Goal: Download file/media

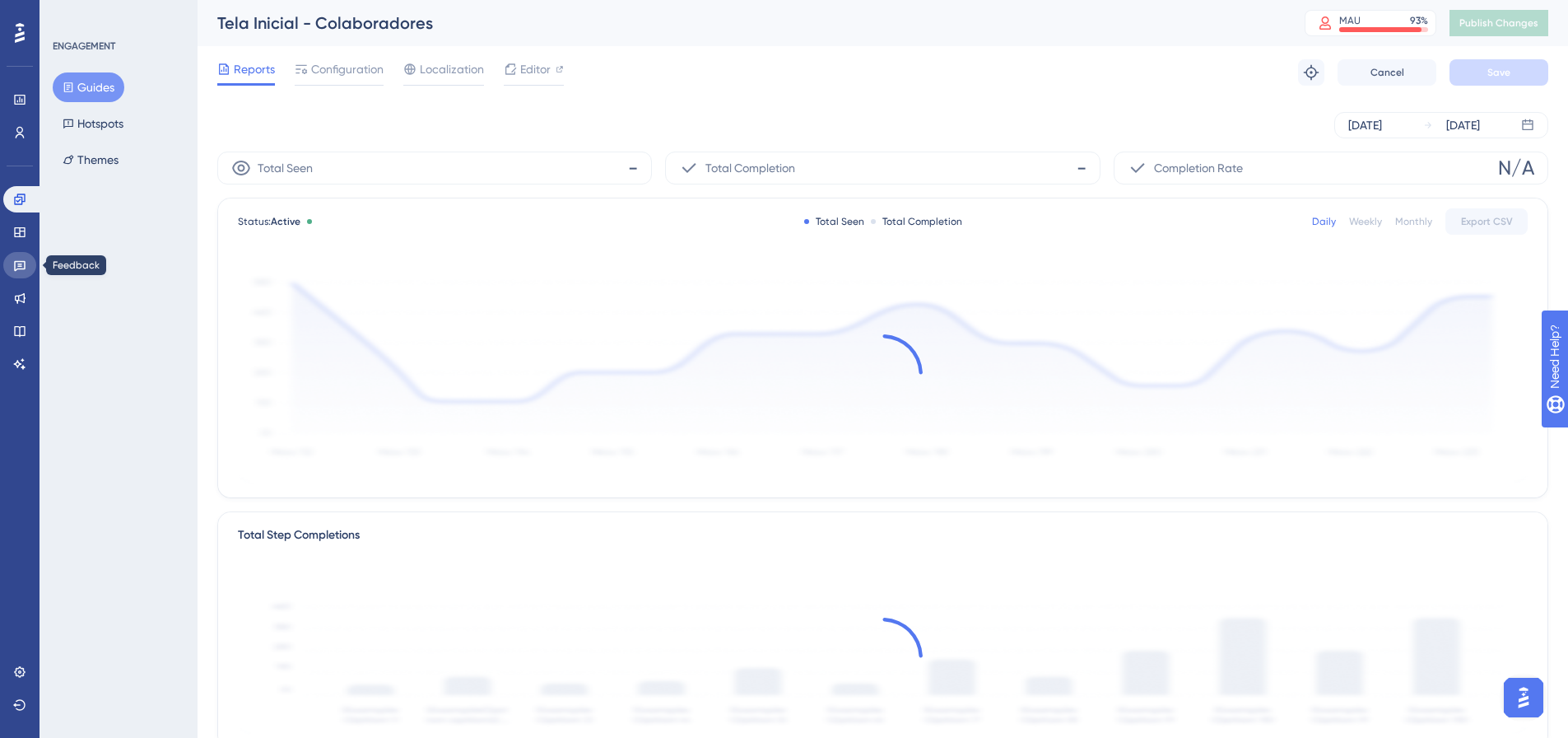
click at [27, 262] on link at bounding box center [19, 265] width 33 height 26
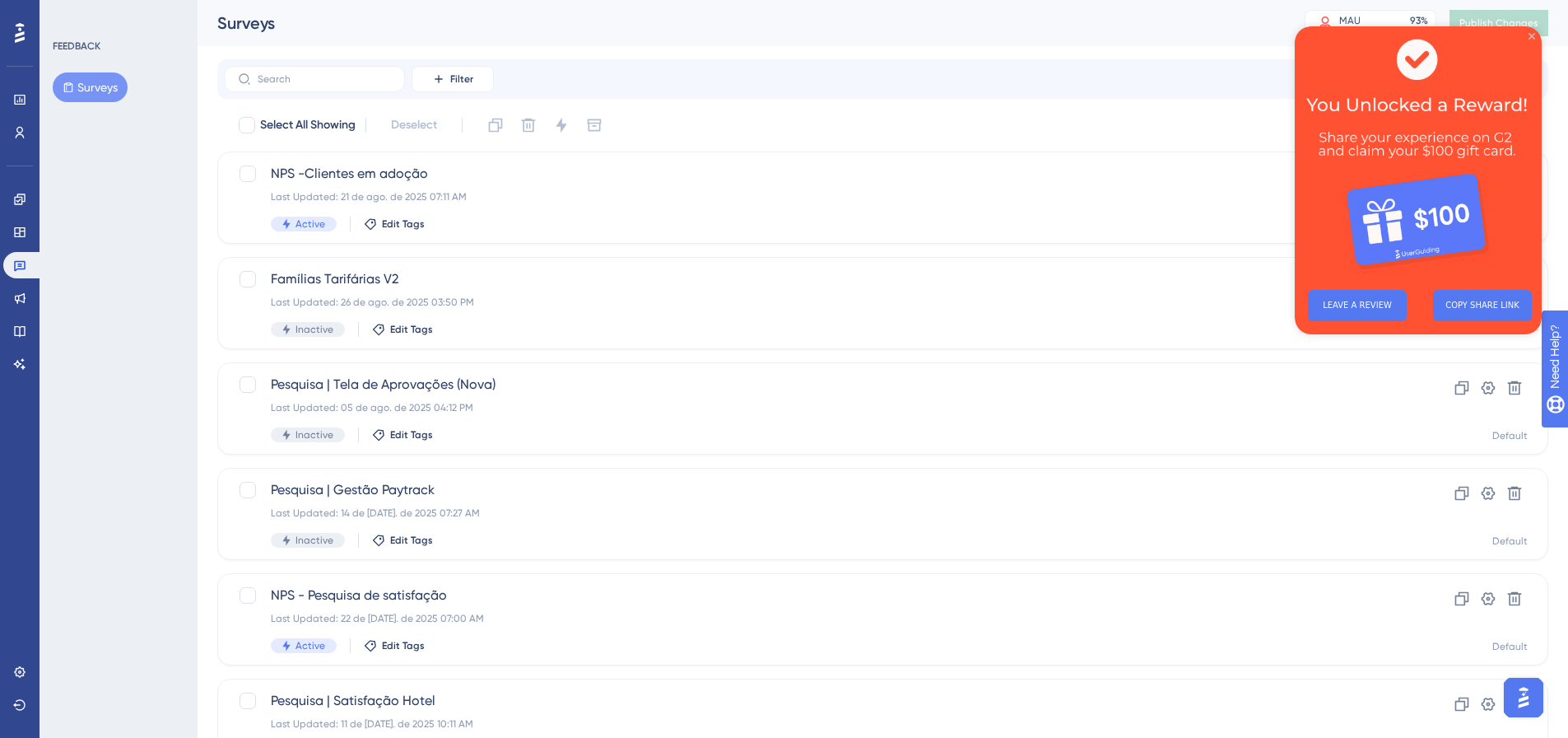
click at [1531, 36] on icon "Close Preview" at bounding box center [1532, 36] width 7 height 7
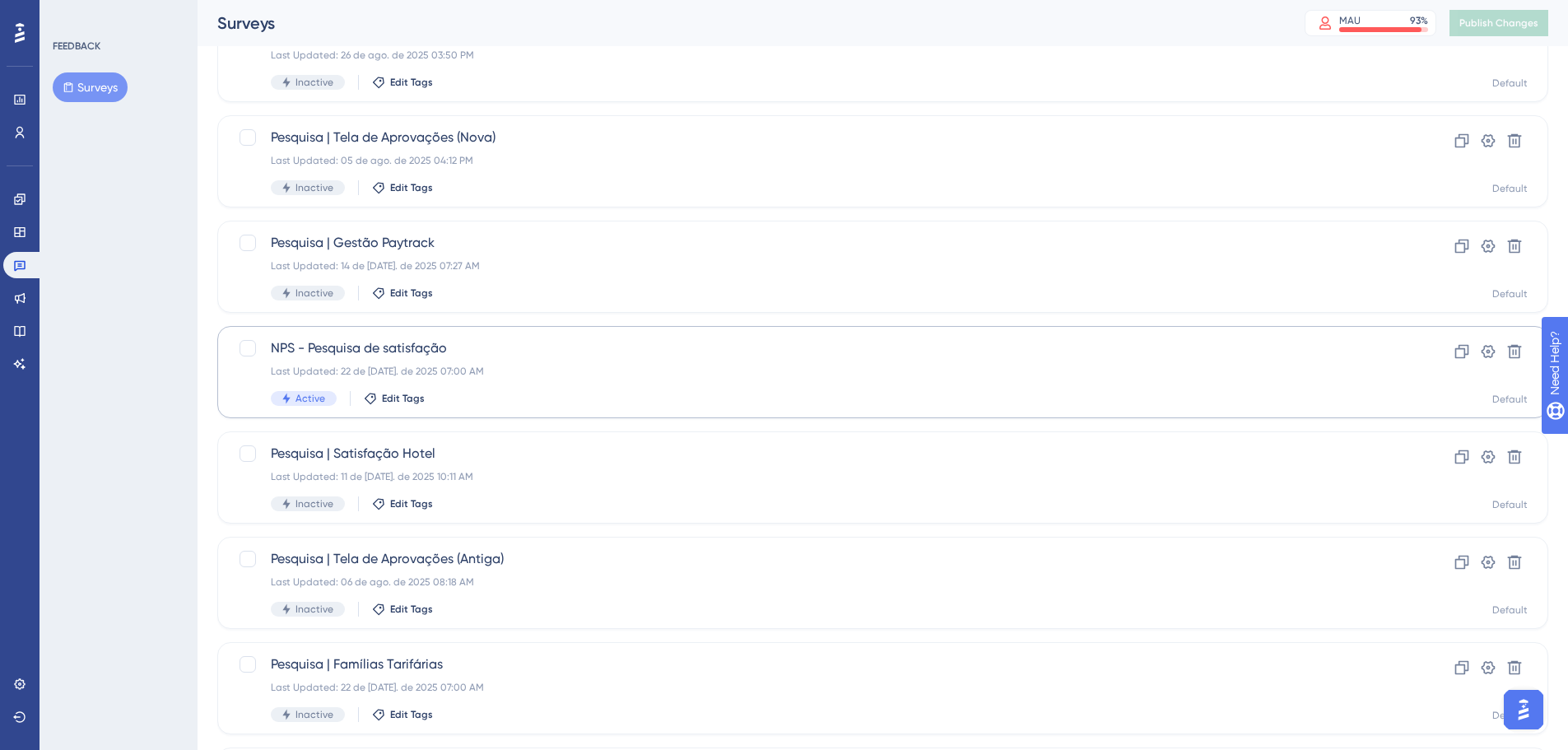
scroll to position [330, 0]
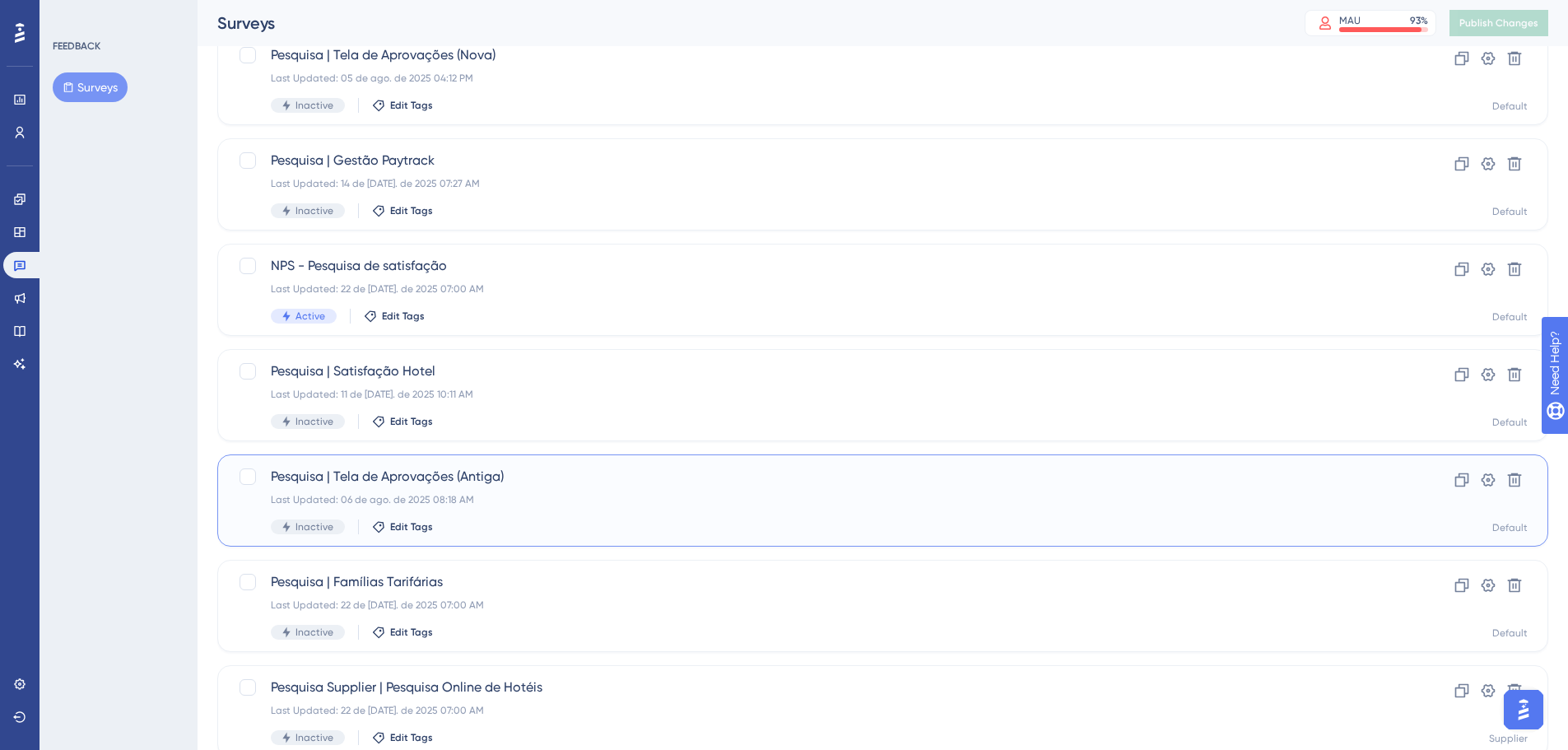
click at [595, 472] on span "Pesquisa | Tela de Aprovações (Antiga)" at bounding box center [816, 476] width 1093 height 19
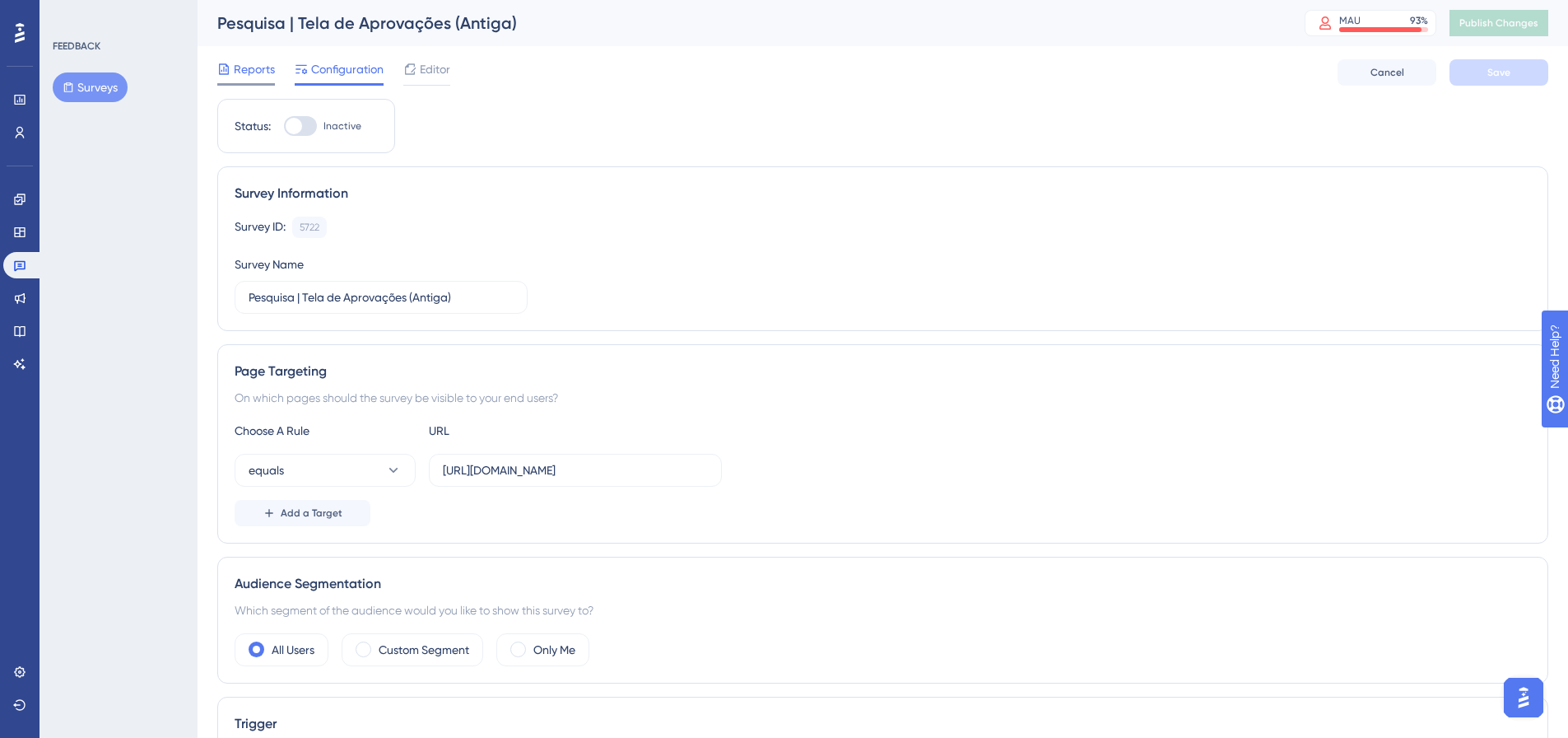
click at [258, 66] on span "Reports" at bounding box center [254, 69] width 42 height 19
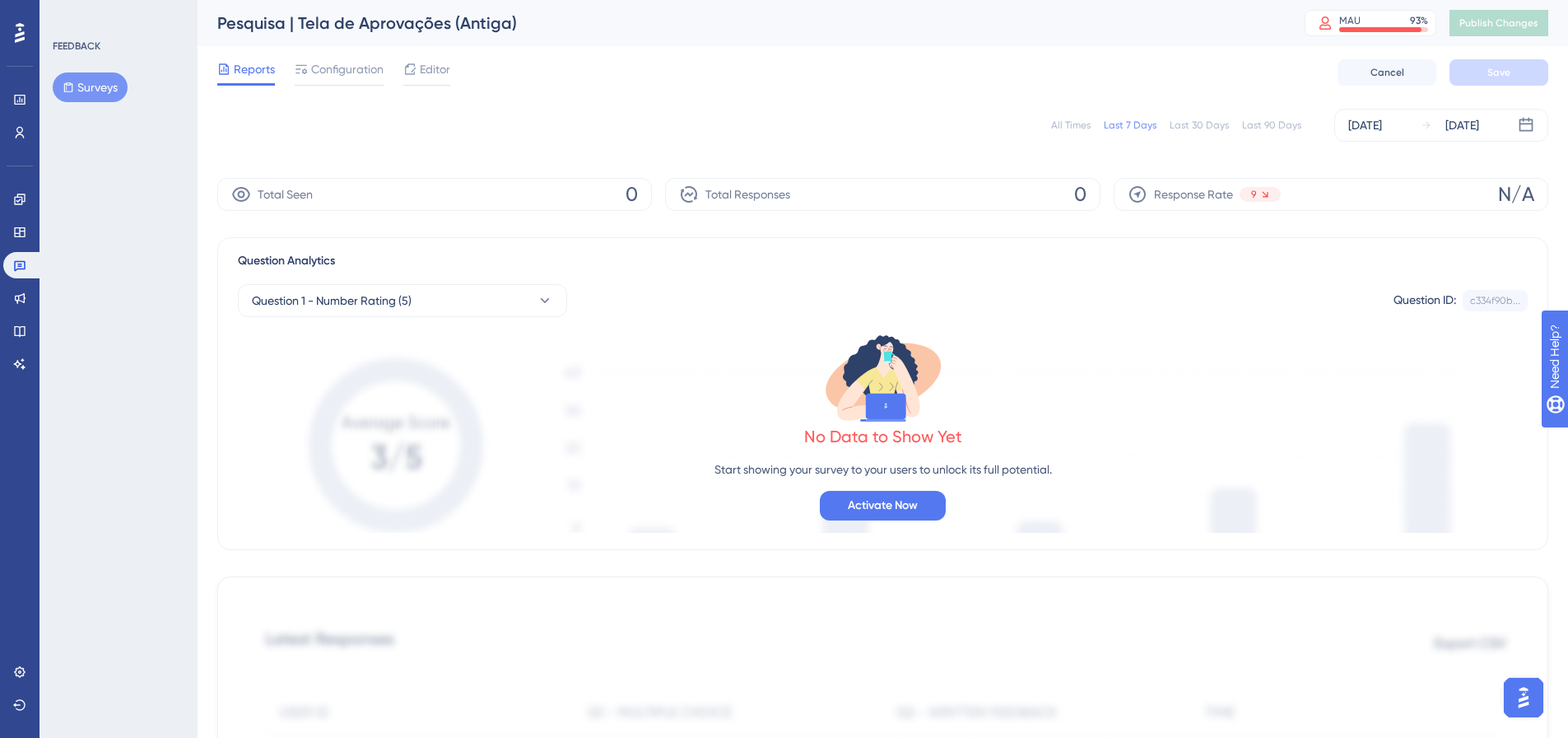
click at [1075, 126] on div "All Times" at bounding box center [1070, 126] width 40 height 14
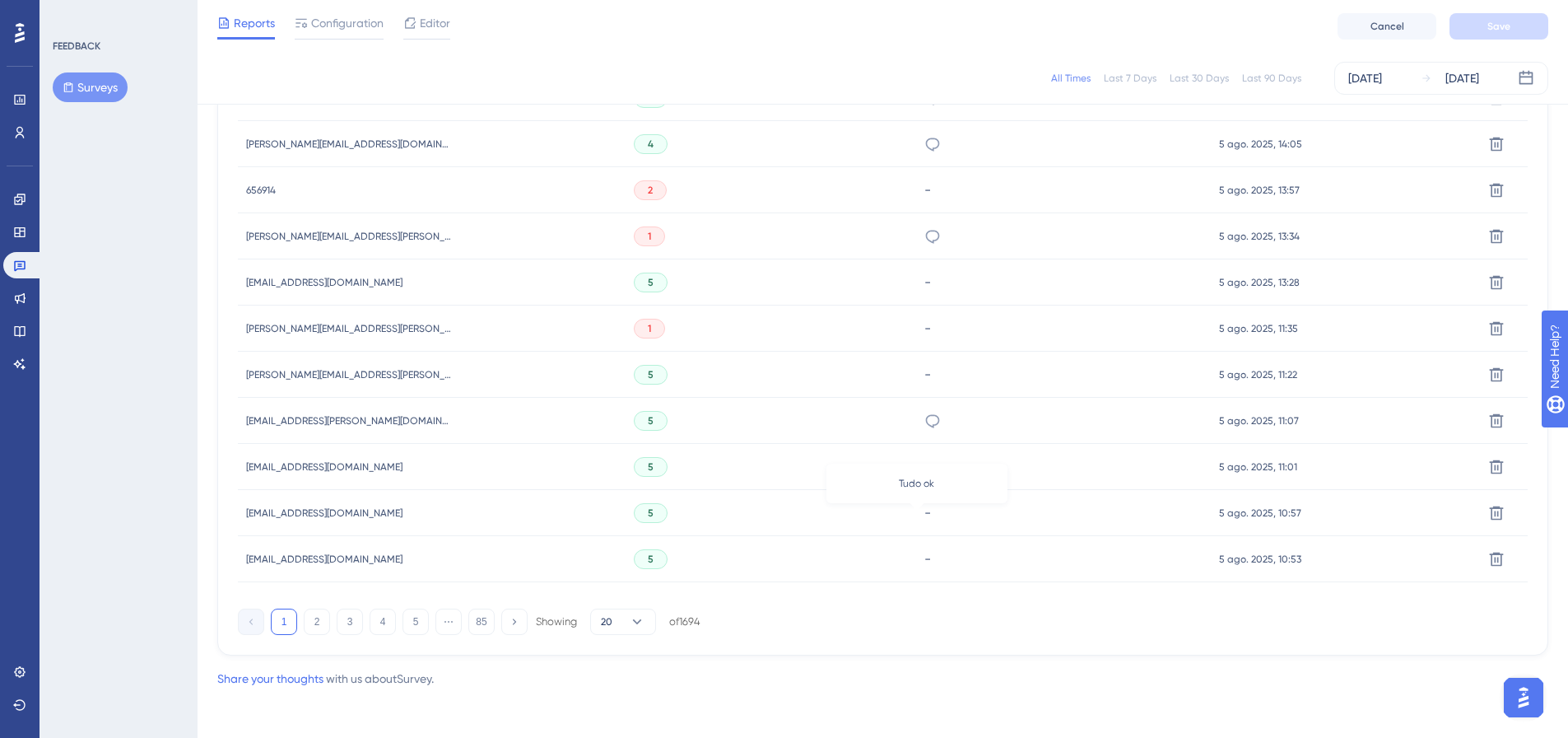
scroll to position [1009, 0]
click at [313, 620] on button "2" at bounding box center [316, 617] width 26 height 26
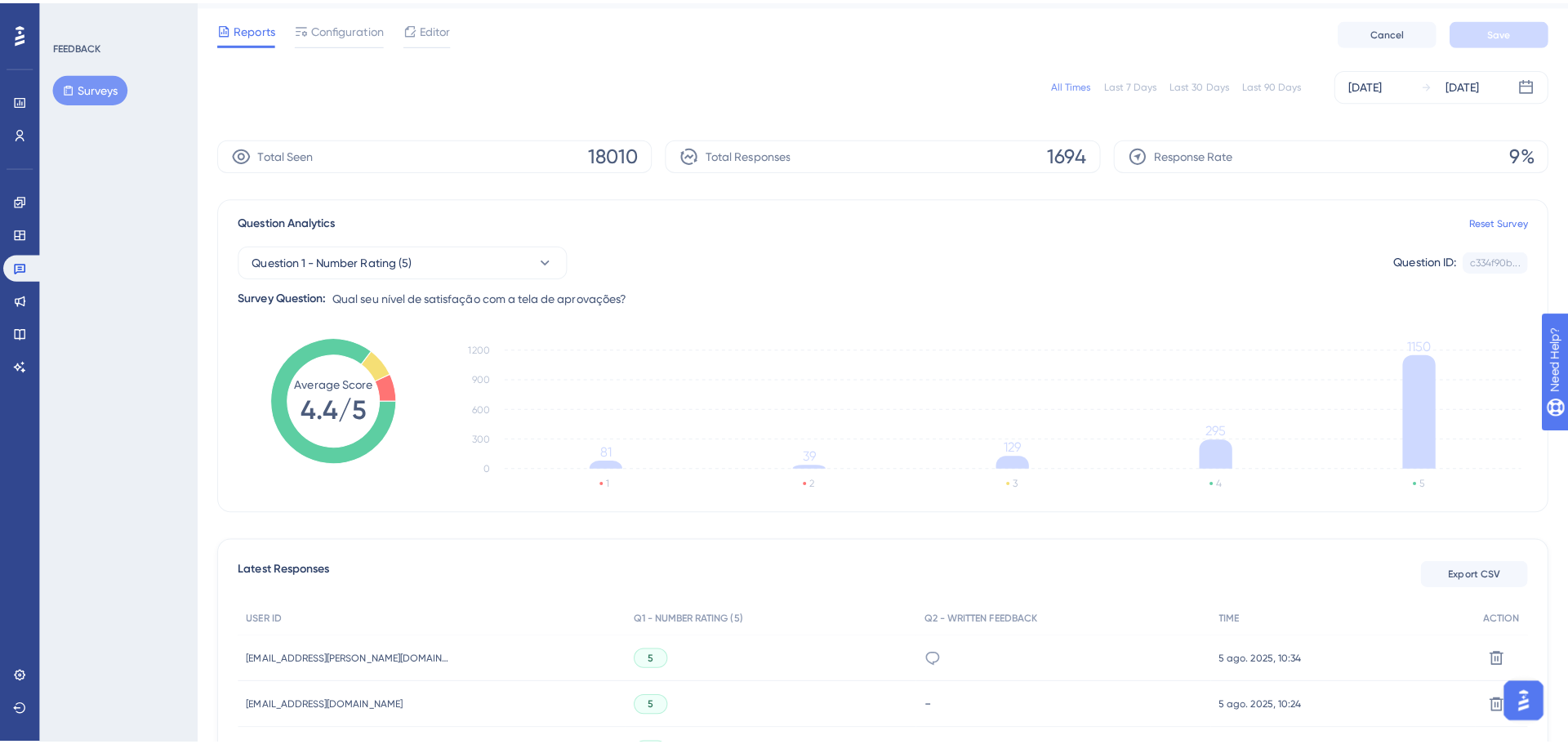
scroll to position [0, 0]
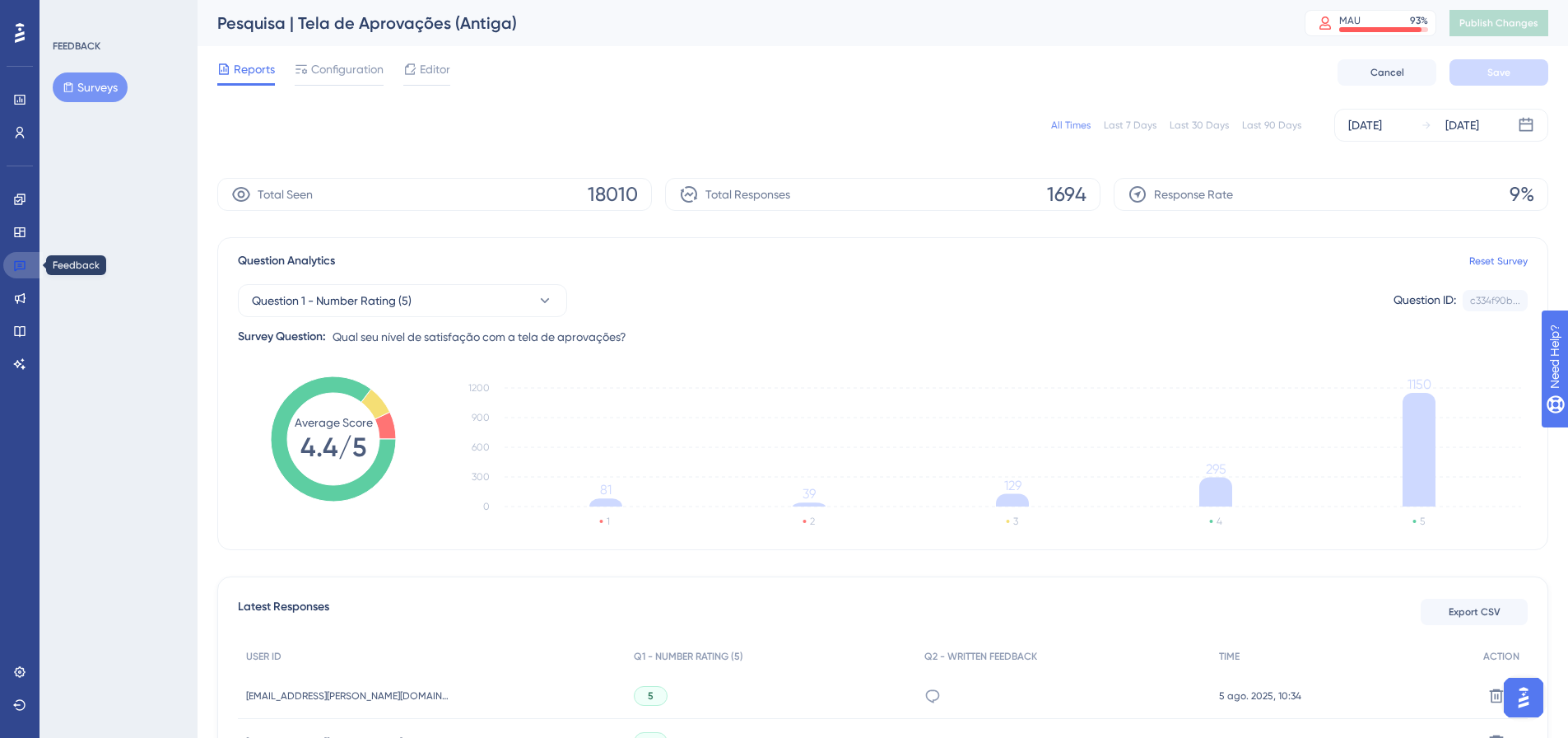
click at [17, 268] on icon at bounding box center [20, 266] width 14 height 14
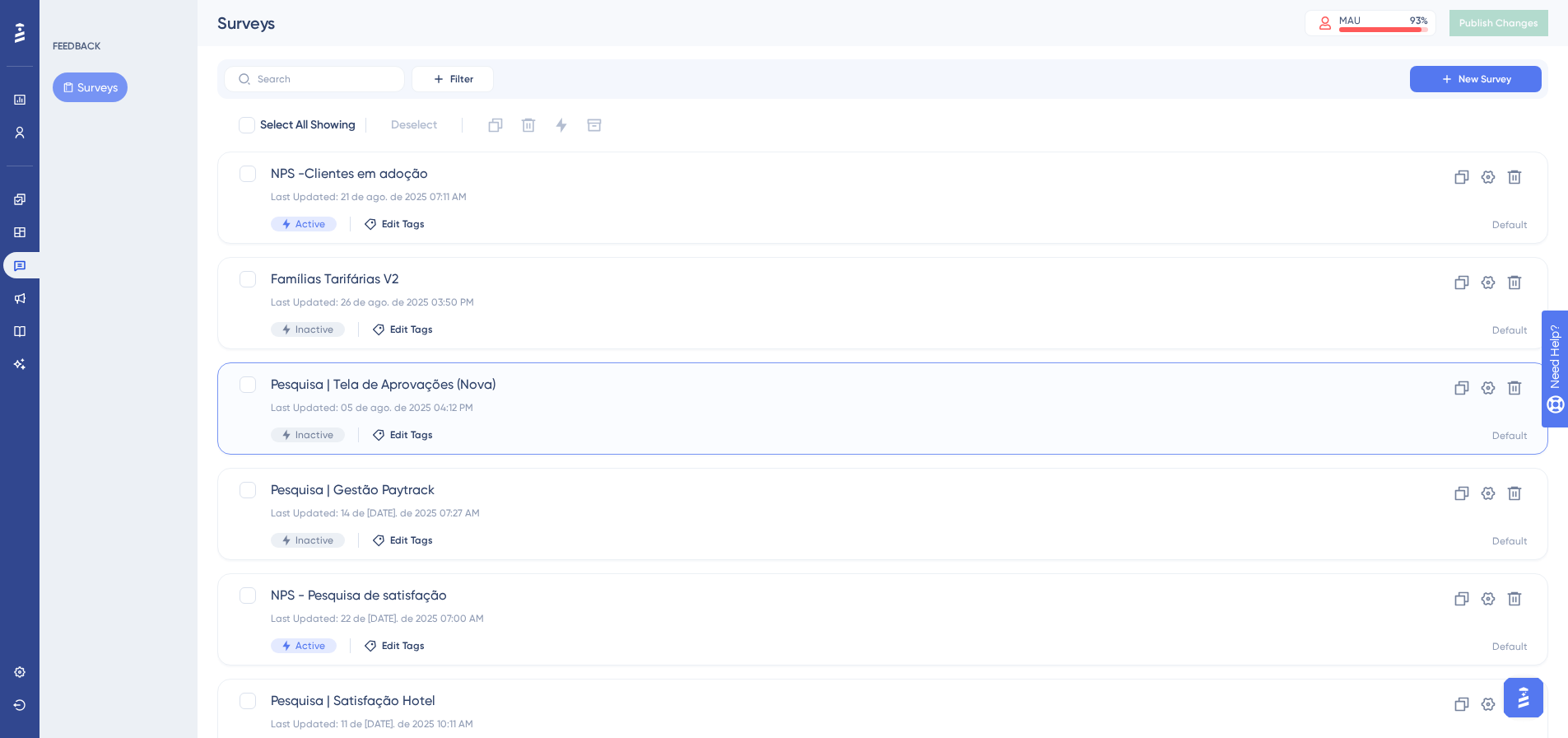
click at [599, 407] on div "Last Updated: 05 de ago. de 2025 04:12 PM" at bounding box center [816, 408] width 1093 height 14
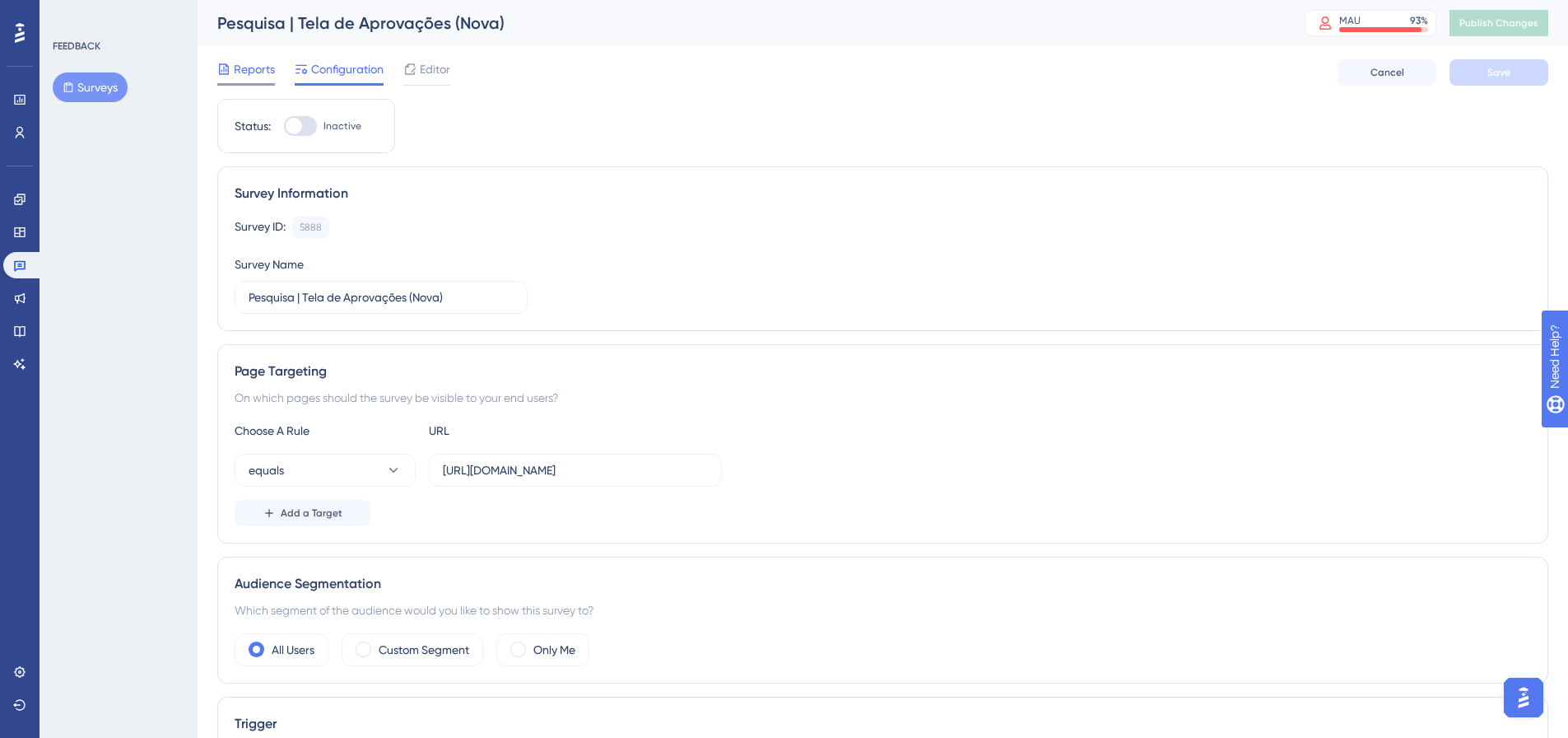
click at [248, 66] on span "Reports" at bounding box center [254, 69] width 42 height 19
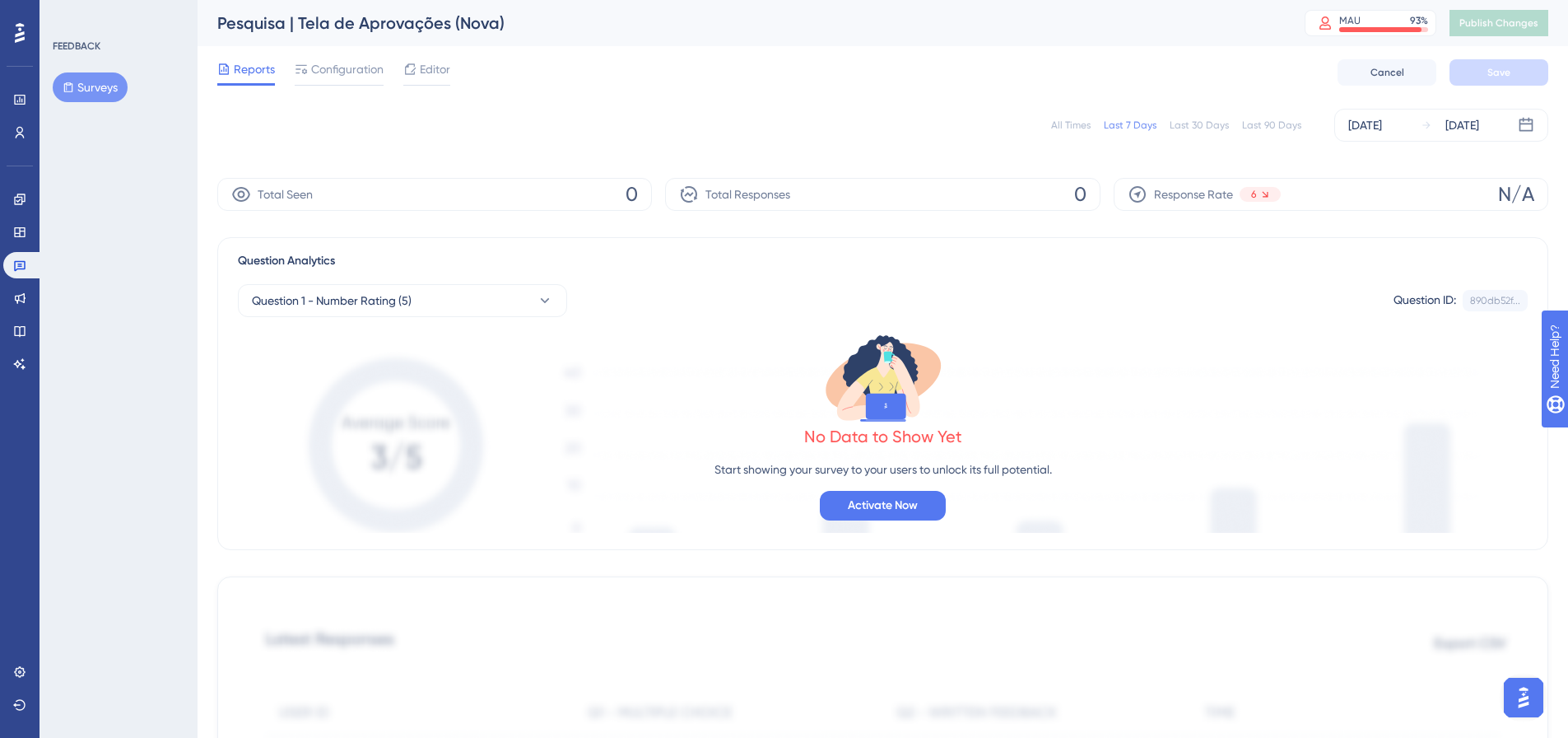
click at [1067, 120] on div "All Times" at bounding box center [1070, 126] width 40 height 14
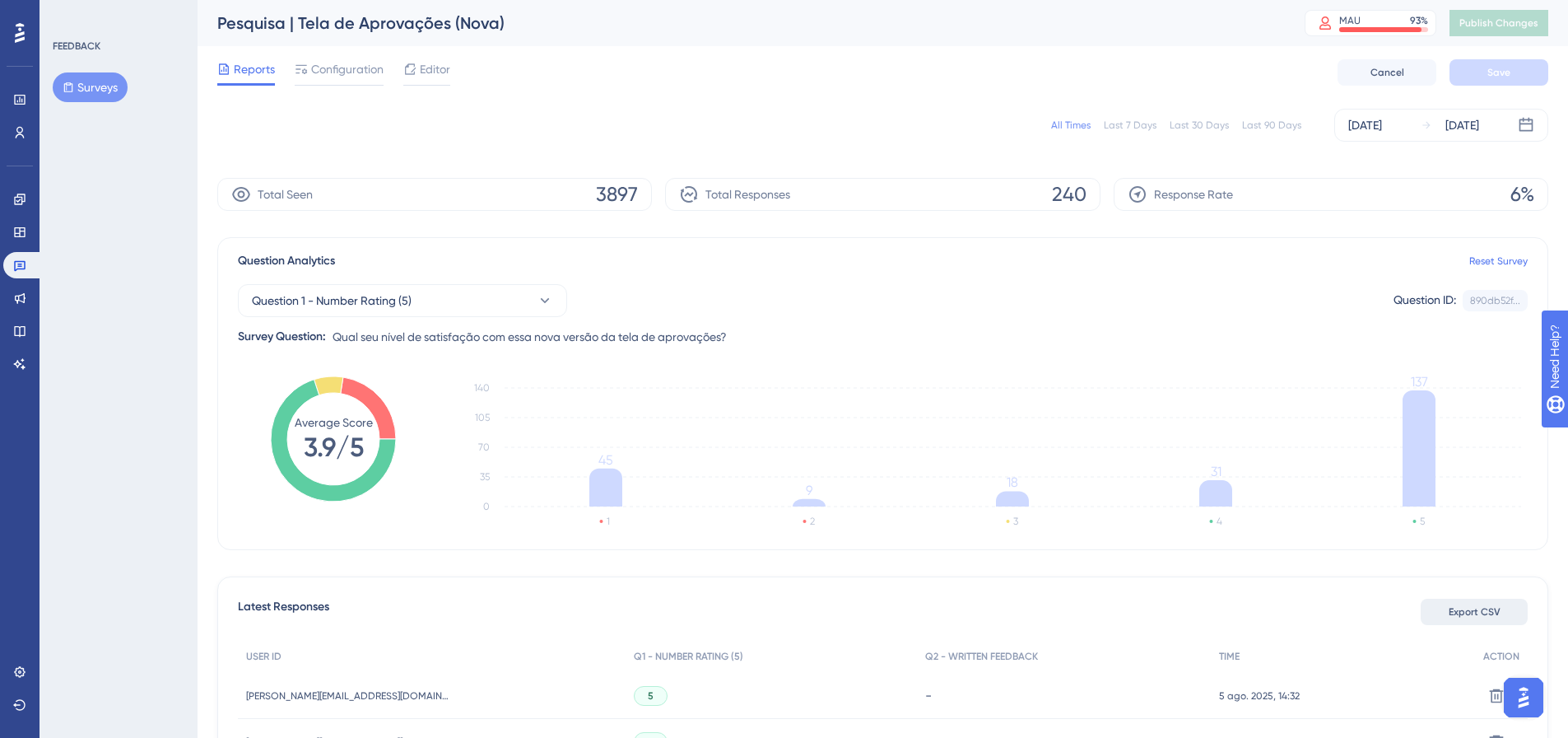
click at [1478, 620] on button "Export CSV" at bounding box center [1474, 611] width 107 height 26
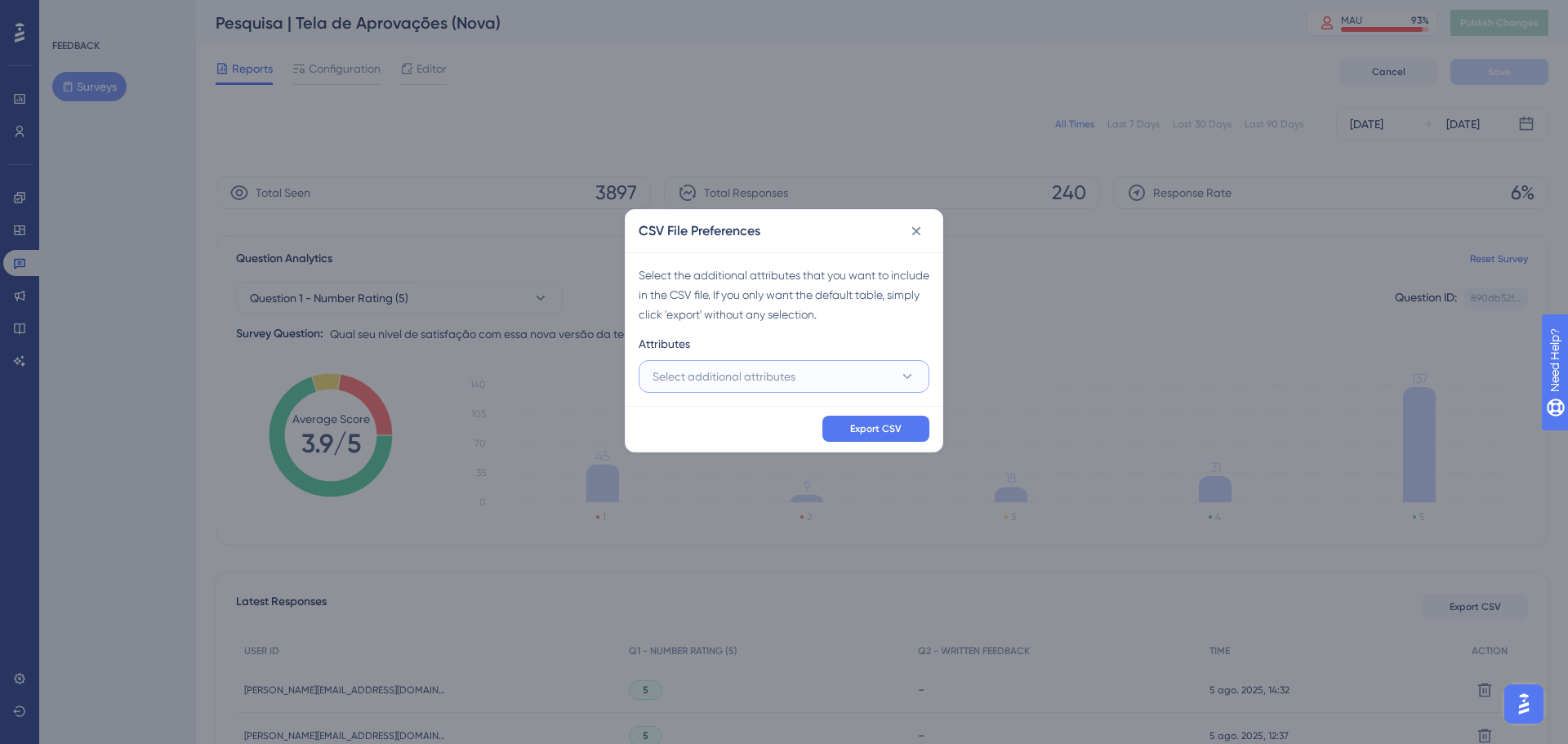
click at [771, 373] on span "Select additional attributes" at bounding box center [724, 377] width 143 height 19
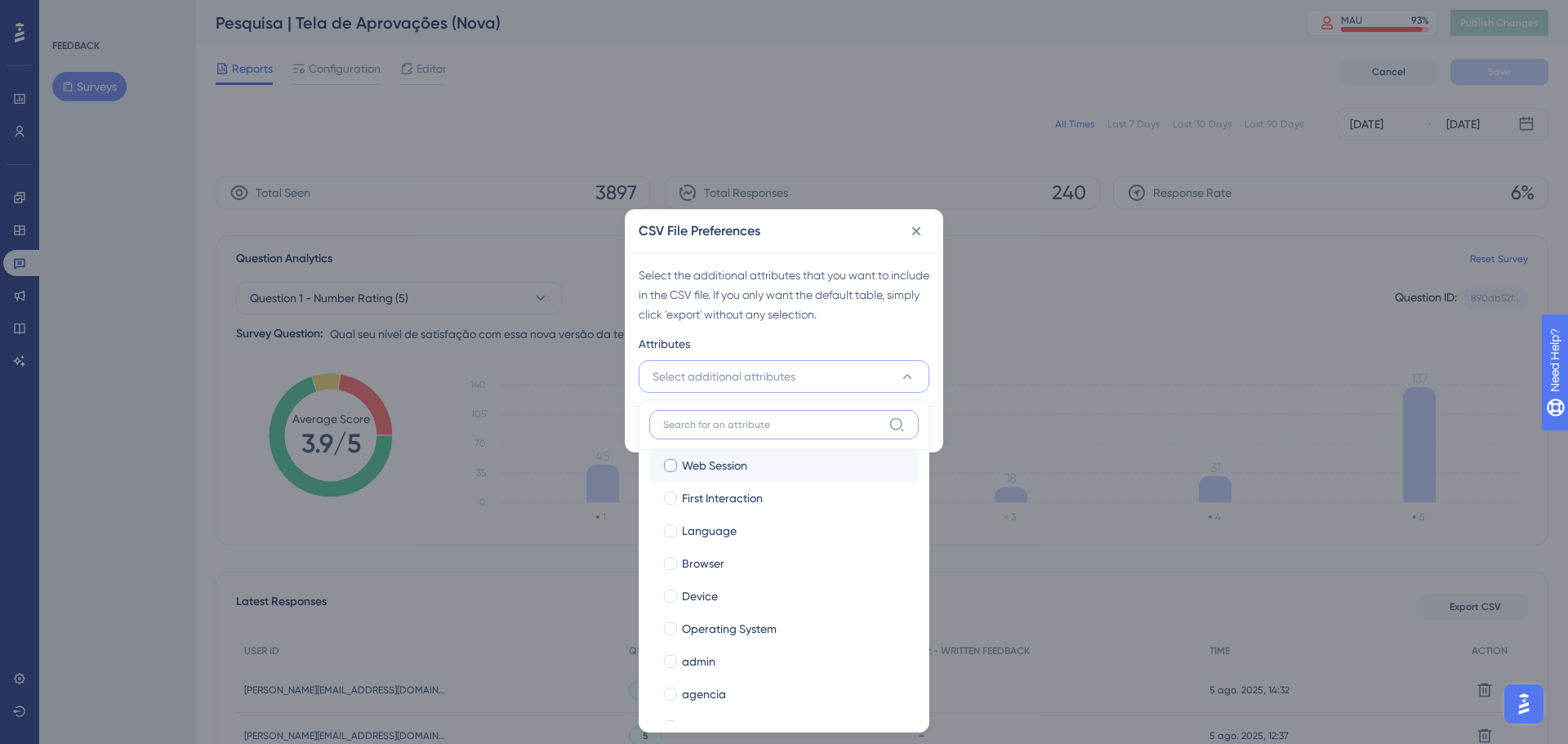
scroll to position [81, 0]
click at [716, 697] on span "aprovador" at bounding box center [710, 688] width 57 height 19
checkbox input "true"
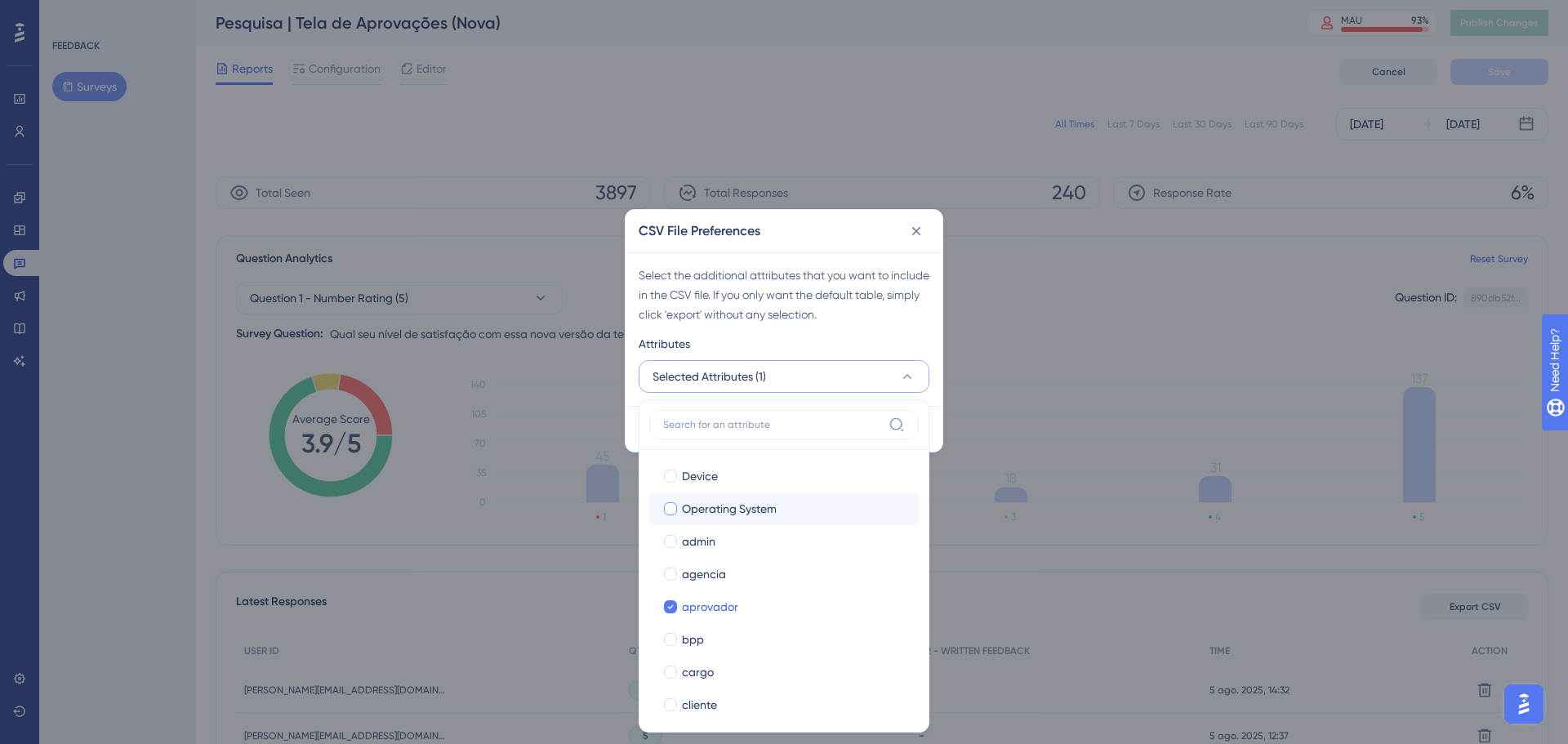
scroll to position [408, 0]
click at [715, 533] on span "empresa" at bounding box center [705, 525] width 47 height 19
checkbox input "true"
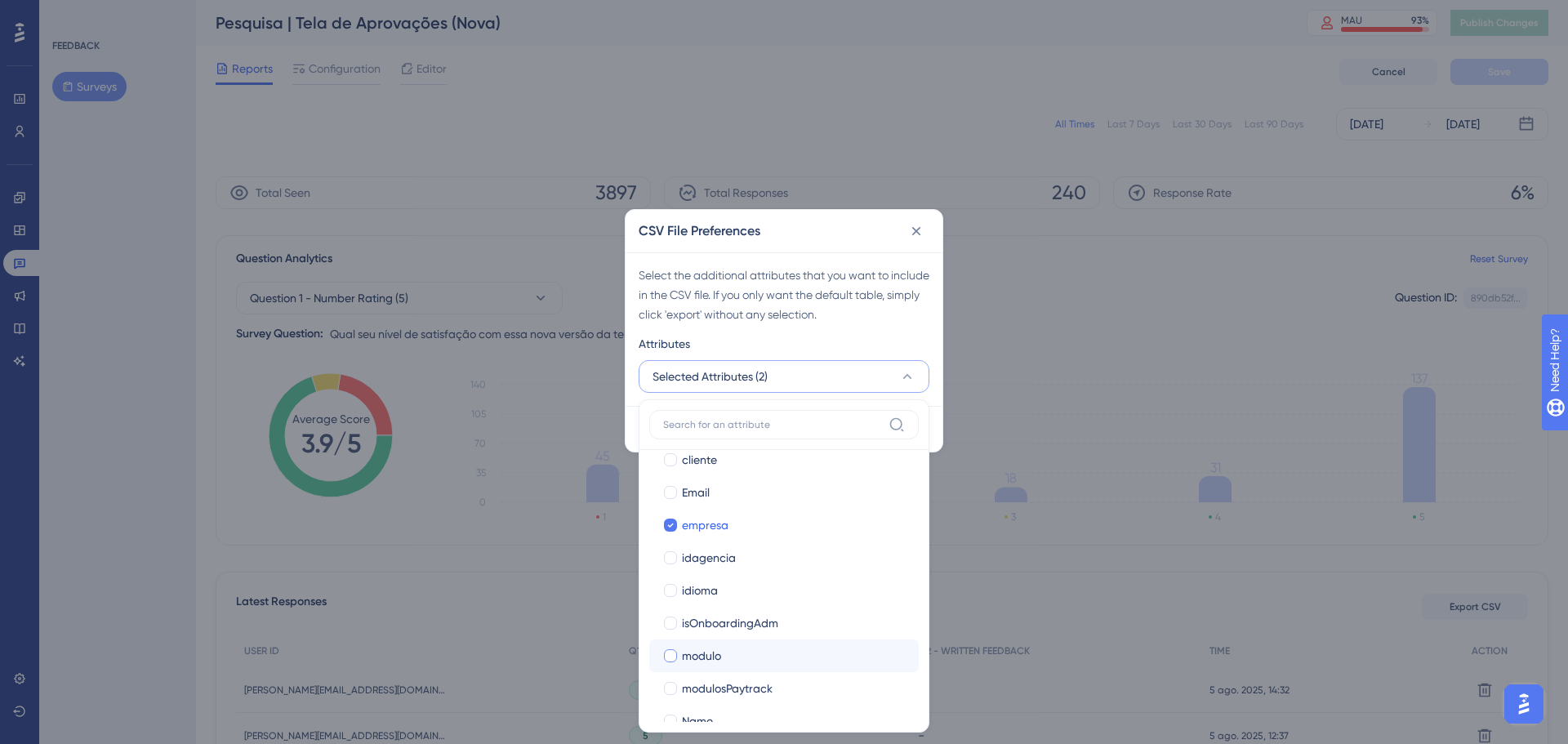
drag, startPoint x: 716, startPoint y: 688, endPoint x: 721, endPoint y: 657, distance: 31.4
click at [716, 689] on span "modulosPaytrack" at bounding box center [727, 688] width 91 height 19
checkbox input "true"
click at [699, 467] on span "cliente" at bounding box center [700, 460] width 35 height 19
checkbox input "true"
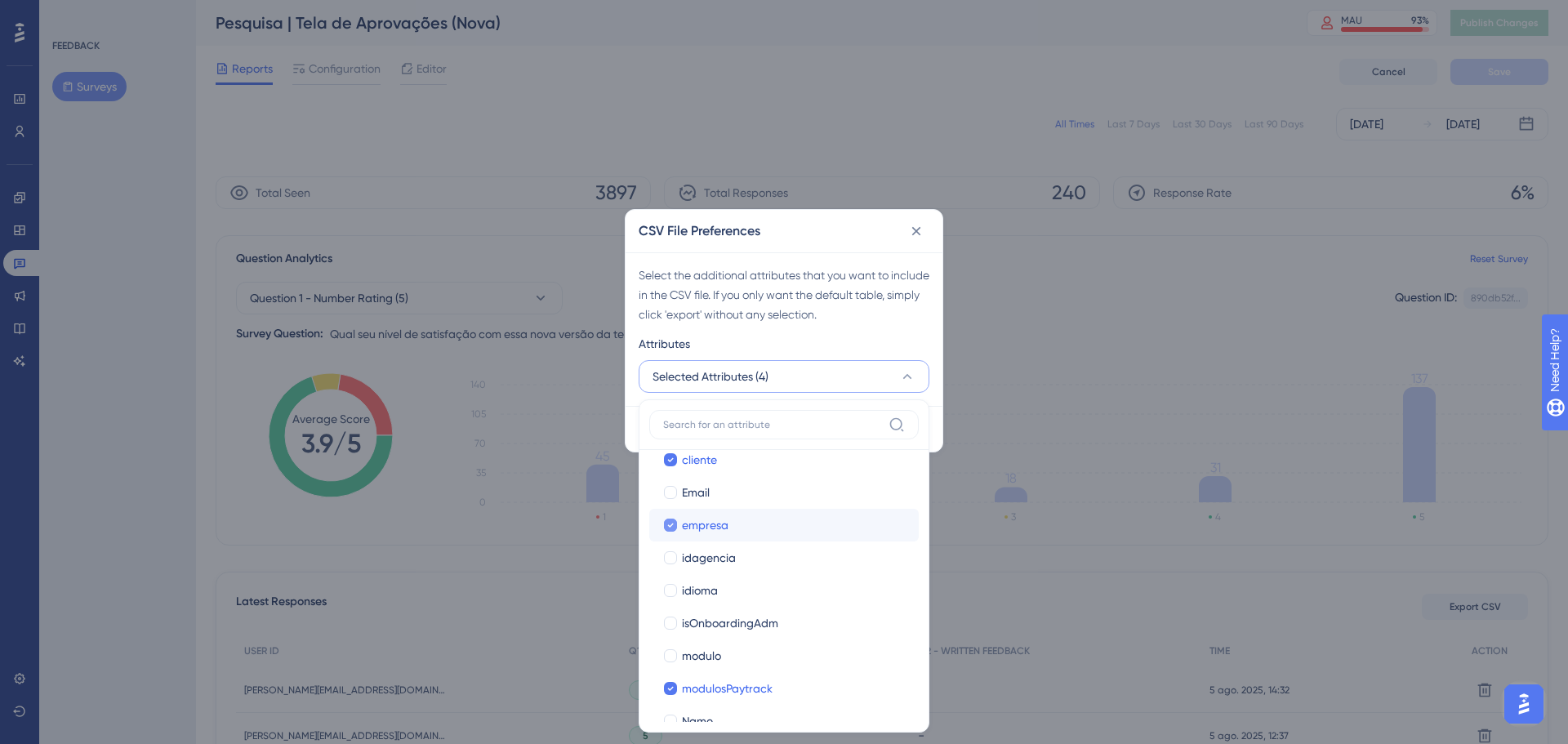
click at [674, 517] on div at bounding box center [670, 524] width 16 height 16
checkbox input "false"
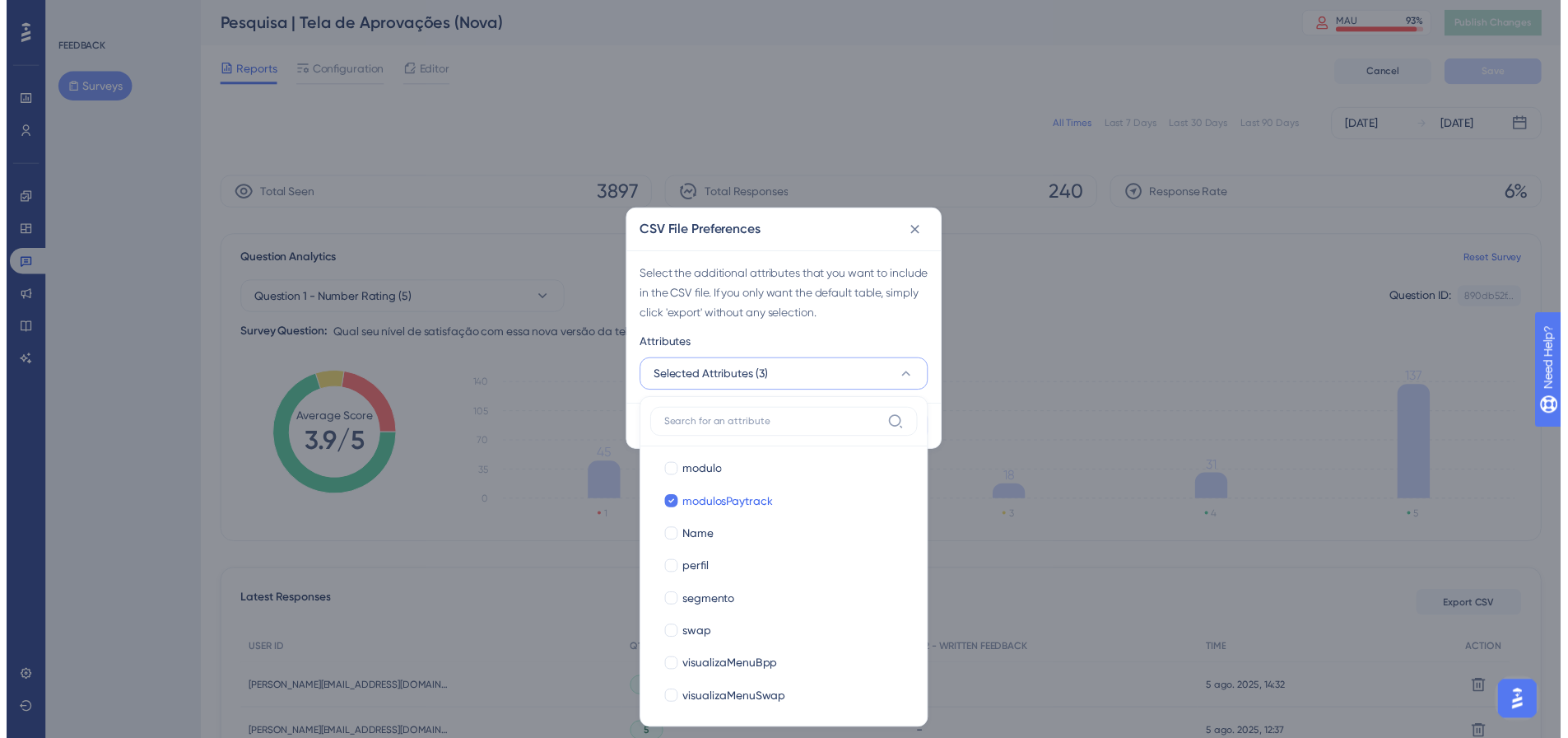
scroll to position [601, 0]
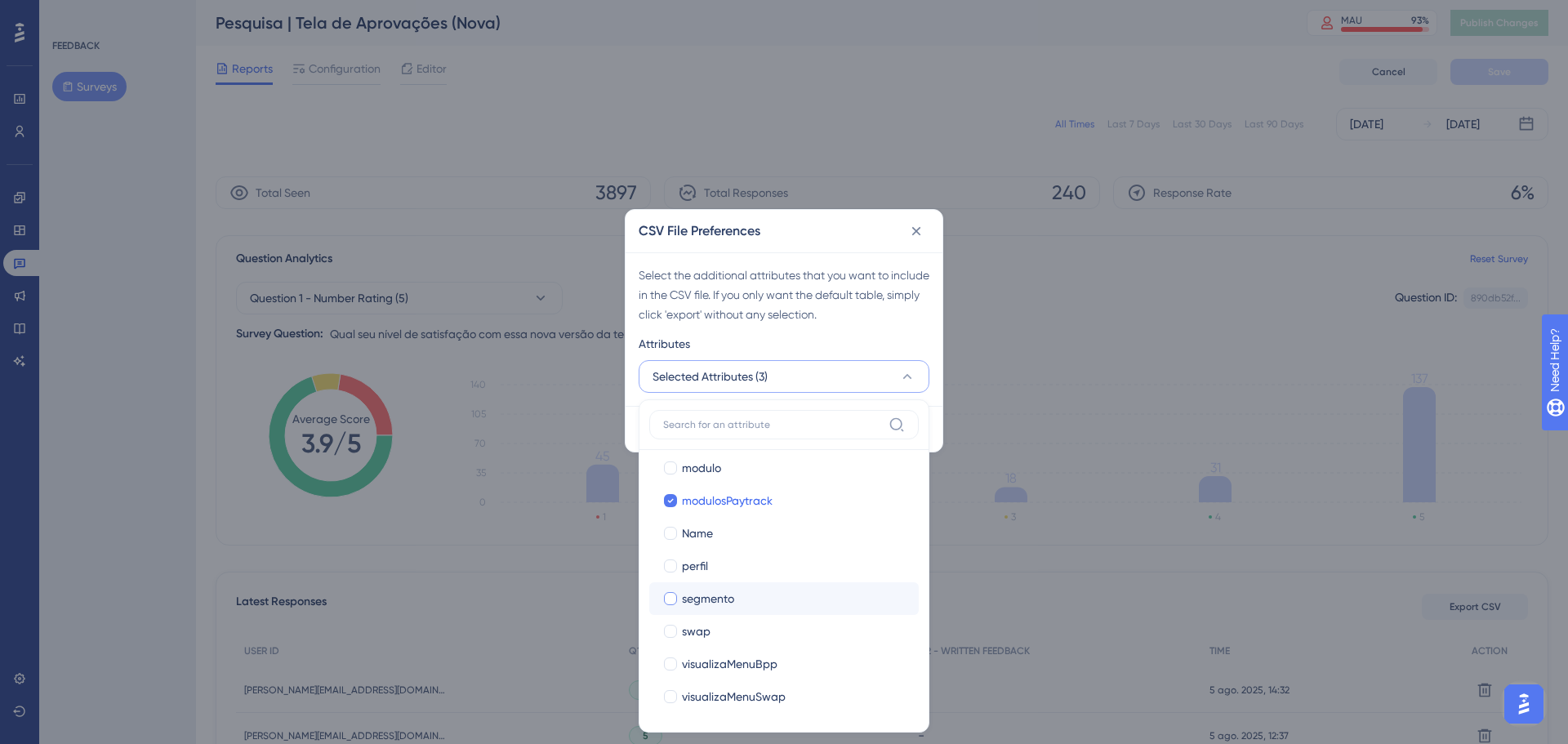
drag, startPoint x: 688, startPoint y: 600, endPoint x: 701, endPoint y: 590, distance: 16.4
click at [688, 599] on span "segmento" at bounding box center [708, 598] width 53 height 19
checkbox input "true"
click at [861, 341] on div "Attributes" at bounding box center [783, 347] width 290 height 26
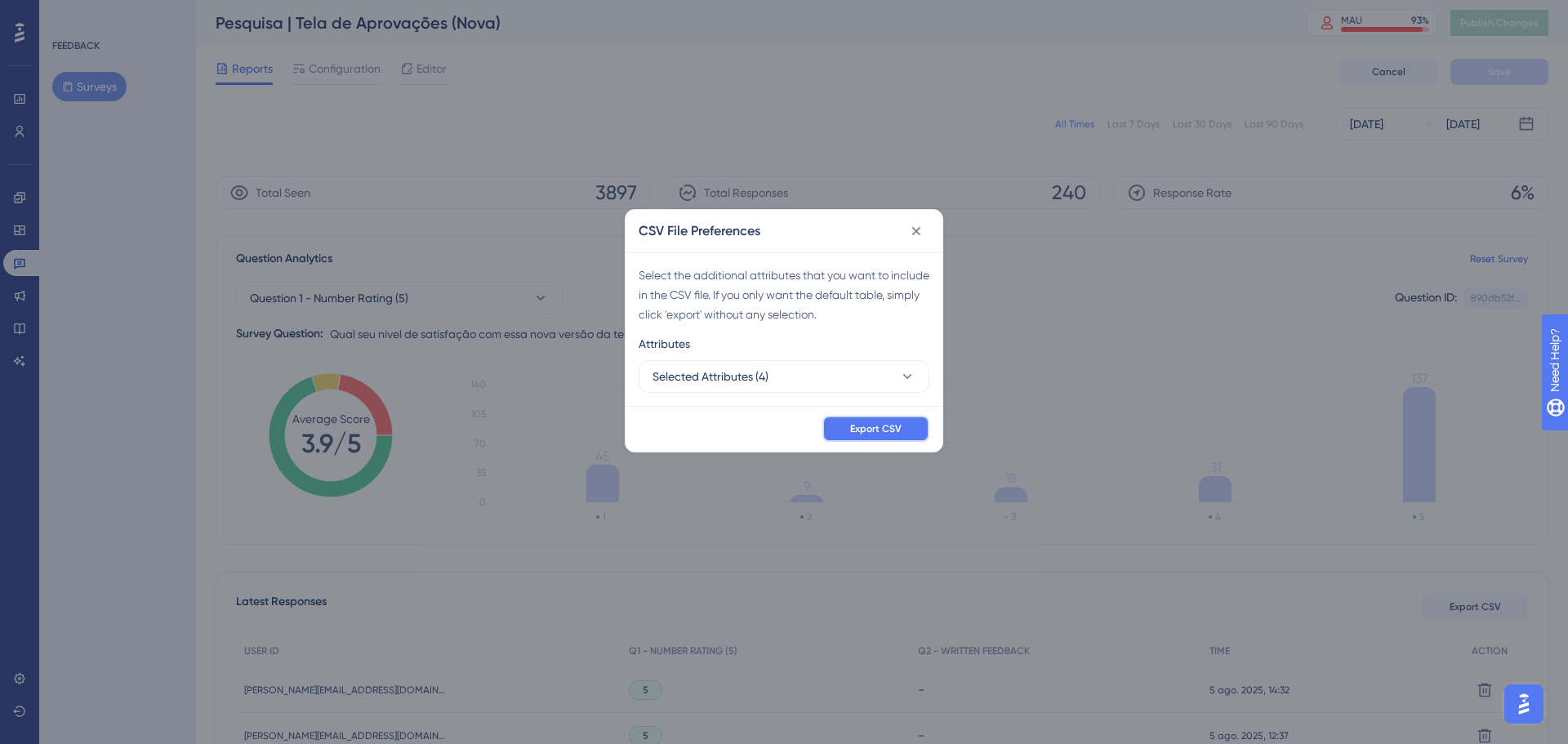
click at [875, 423] on span "Export CSV" at bounding box center [876, 430] width 52 height 13
